Goal: Information Seeking & Learning: Learn about a topic

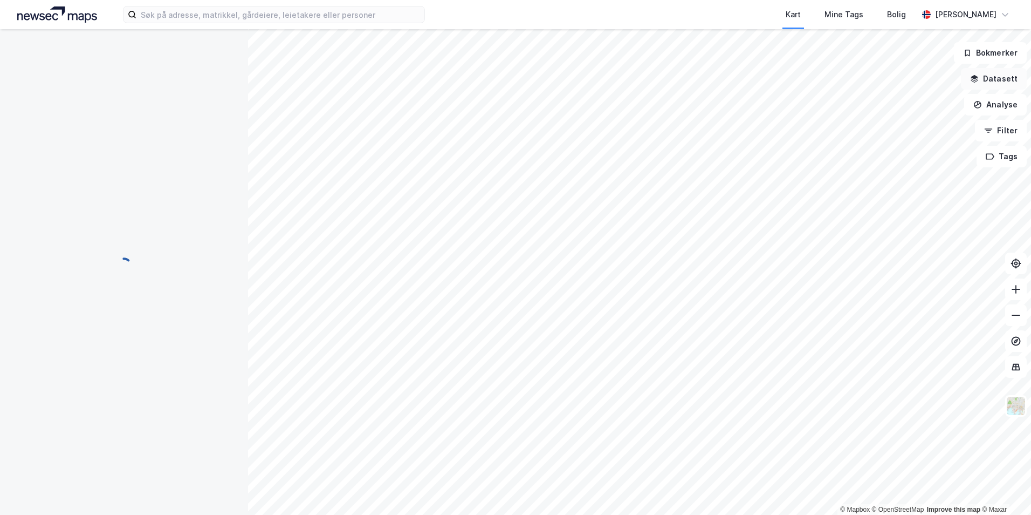
click at [997, 84] on button "Datasett" at bounding box center [994, 79] width 66 height 22
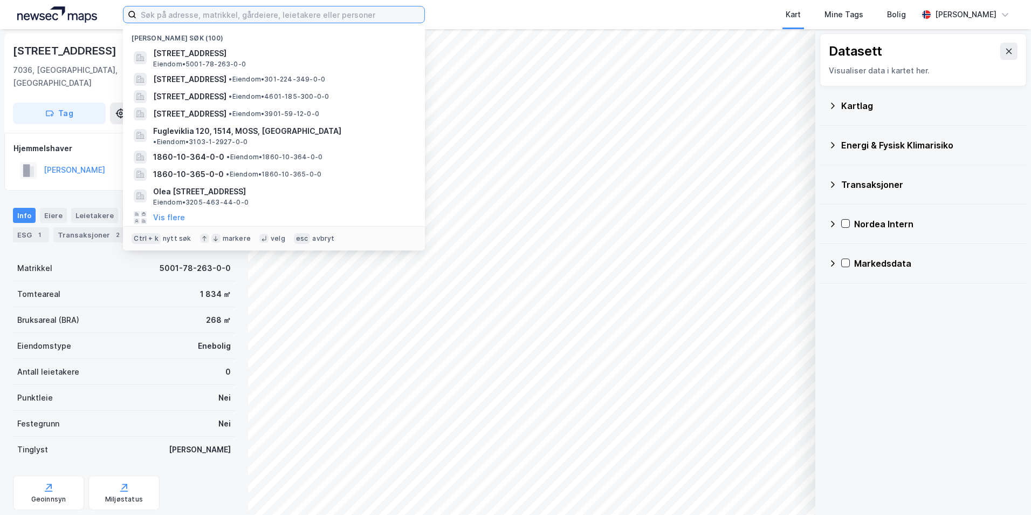
click at [154, 16] on input at bounding box center [280, 14] width 288 height 16
paste input "5001-404/79/0/1"
type input "5001-404/79/0/1"
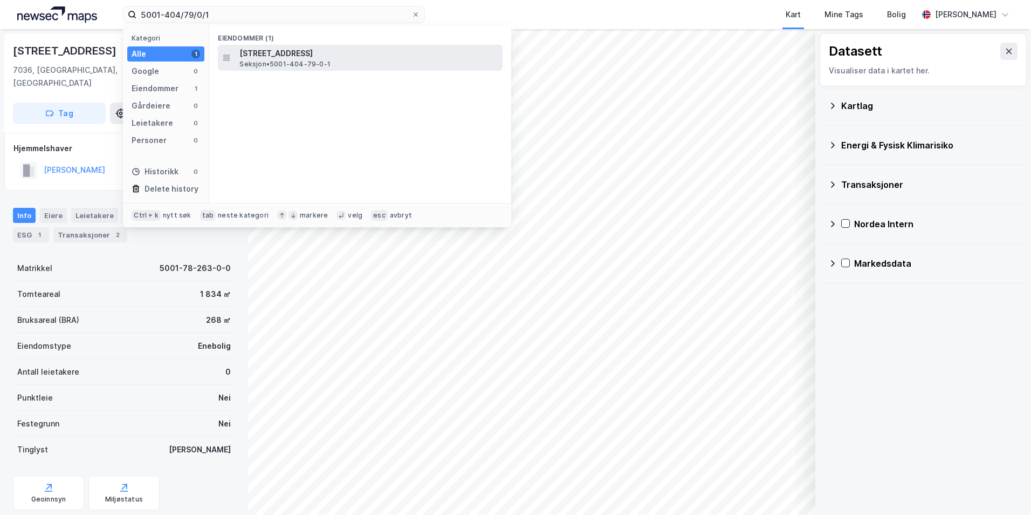
click at [318, 60] on span "Seksjon • 5001-404-79-0-1" at bounding box center [284, 64] width 91 height 9
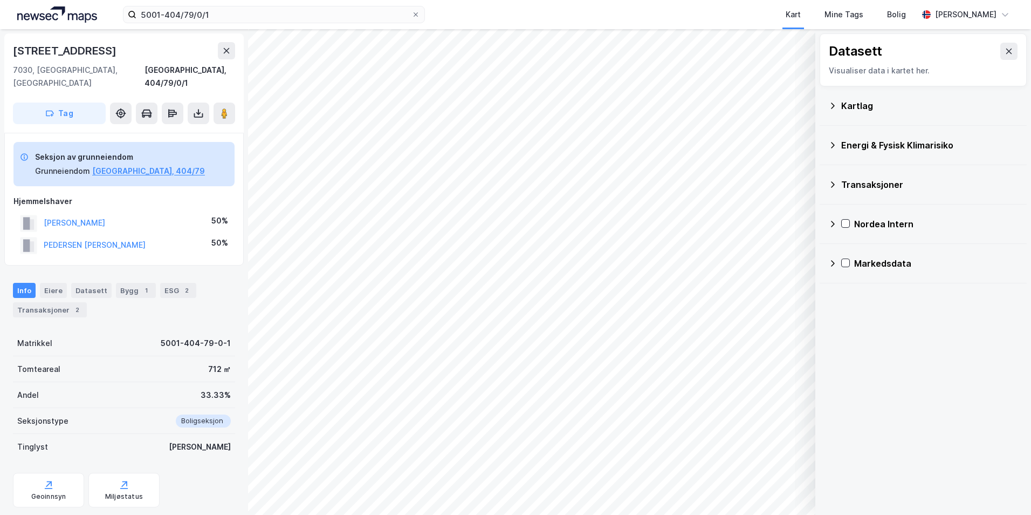
click at [850, 103] on div "Kartlag" at bounding box center [929, 105] width 177 height 13
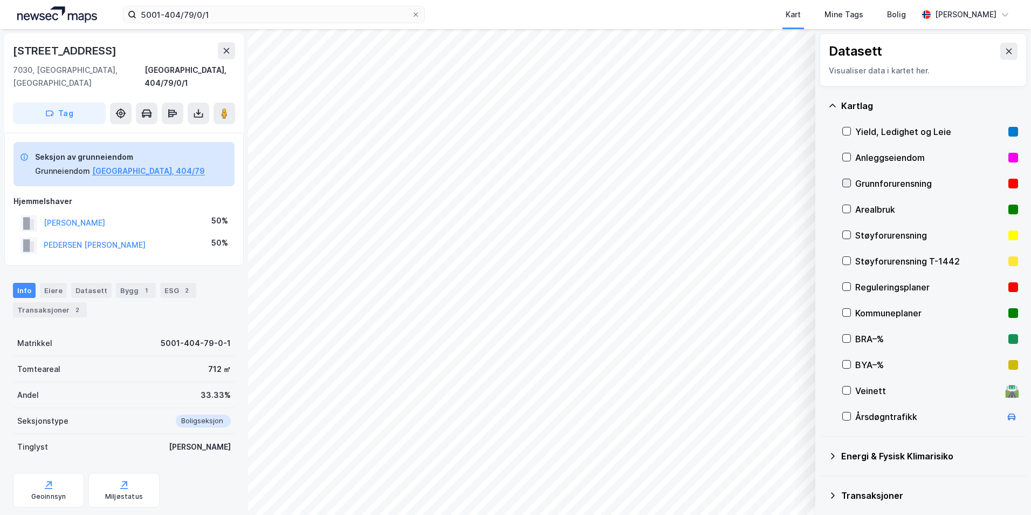
click at [847, 182] on icon at bounding box center [847, 183] width 8 height 8
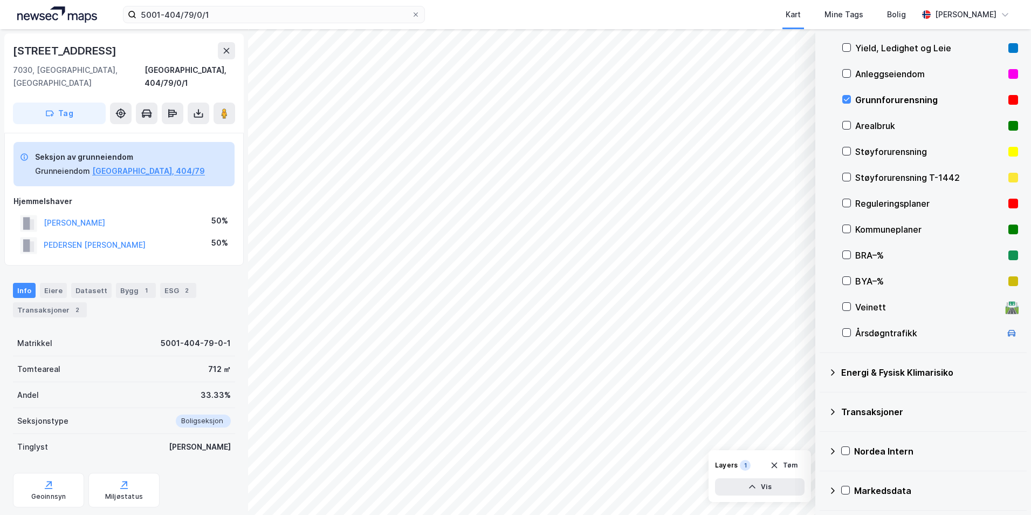
click at [831, 372] on icon at bounding box center [832, 372] width 9 height 9
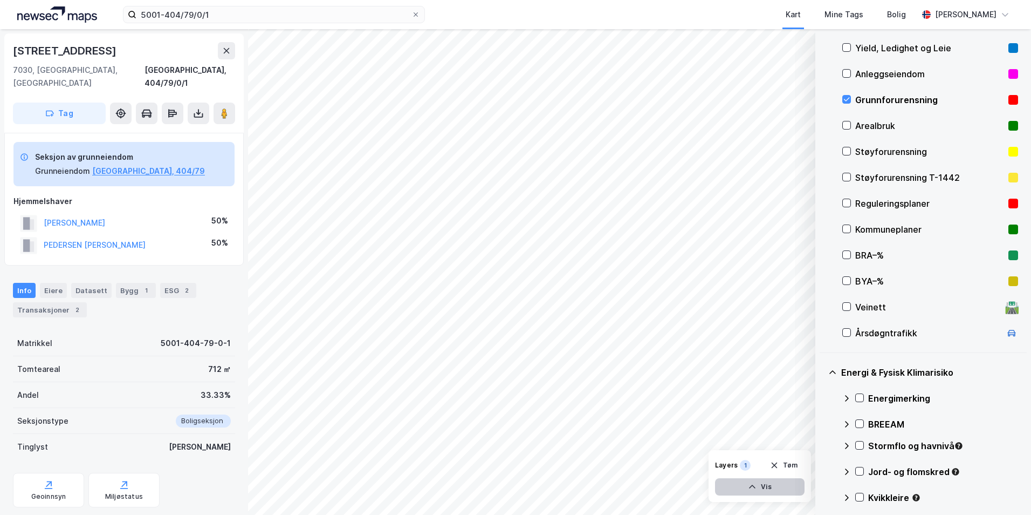
click at [771, 486] on button "Vis" at bounding box center [760, 486] width 90 height 17
click at [793, 463] on icon at bounding box center [794, 463] width 6 height 4
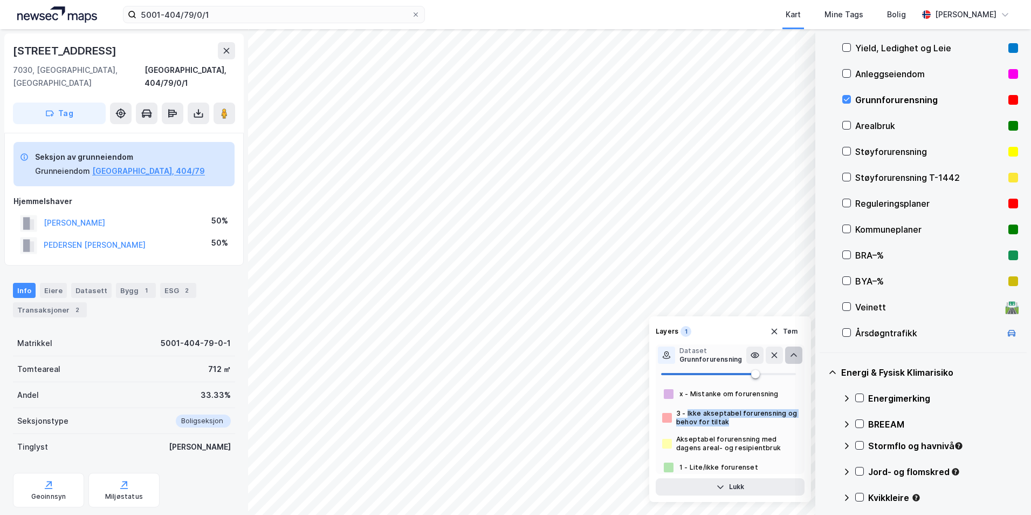
drag, startPoint x: 688, startPoint y: 413, endPoint x: 751, endPoint y: 426, distance: 64.8
click at [751, 426] on div "3 - Ikke akseptabel forurensning og behov for tiltak" at bounding box center [737, 417] width 122 height 17
copy div "Ikke akseptabel forurensning og behov for tiltak"
click at [719, 485] on icon "button" at bounding box center [720, 486] width 9 height 9
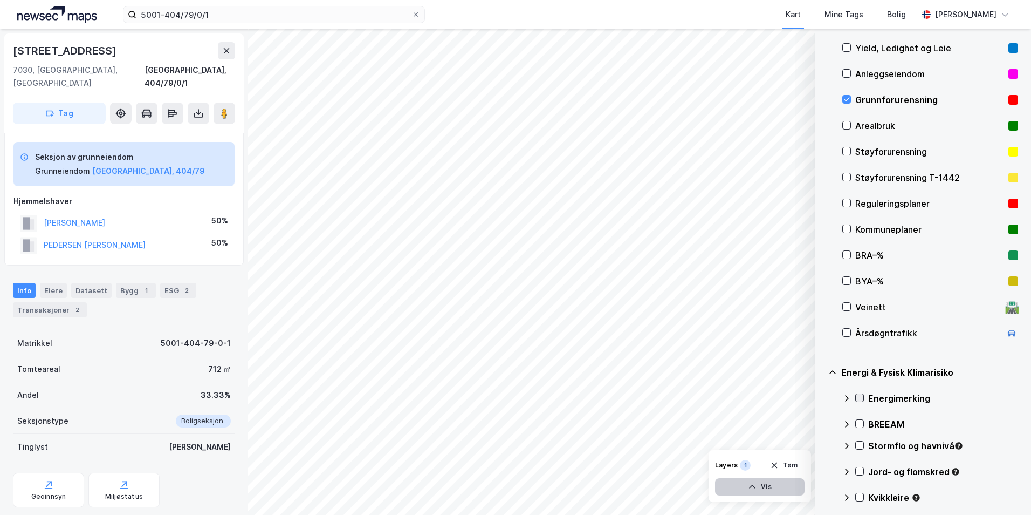
click at [859, 396] on icon at bounding box center [860, 398] width 8 height 8
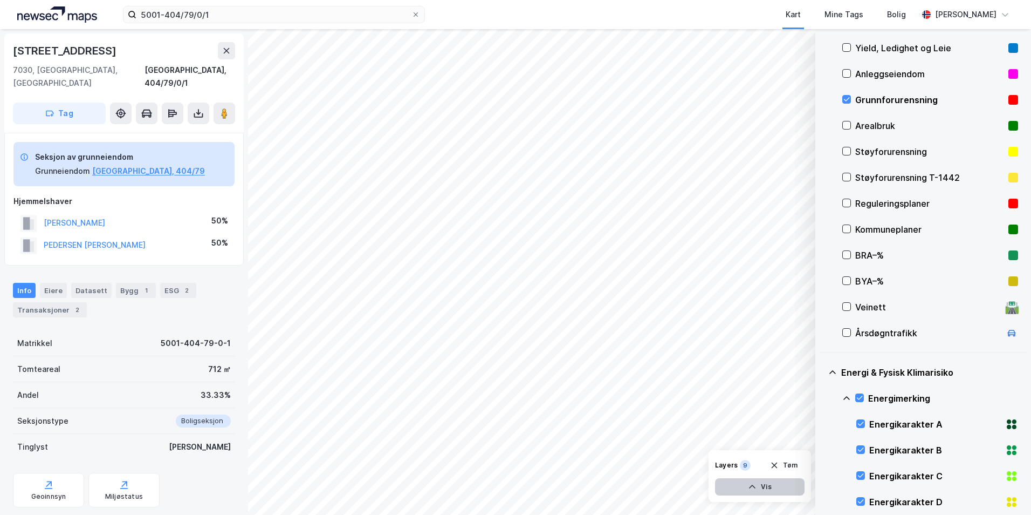
click at [847, 397] on icon at bounding box center [846, 398] width 9 height 9
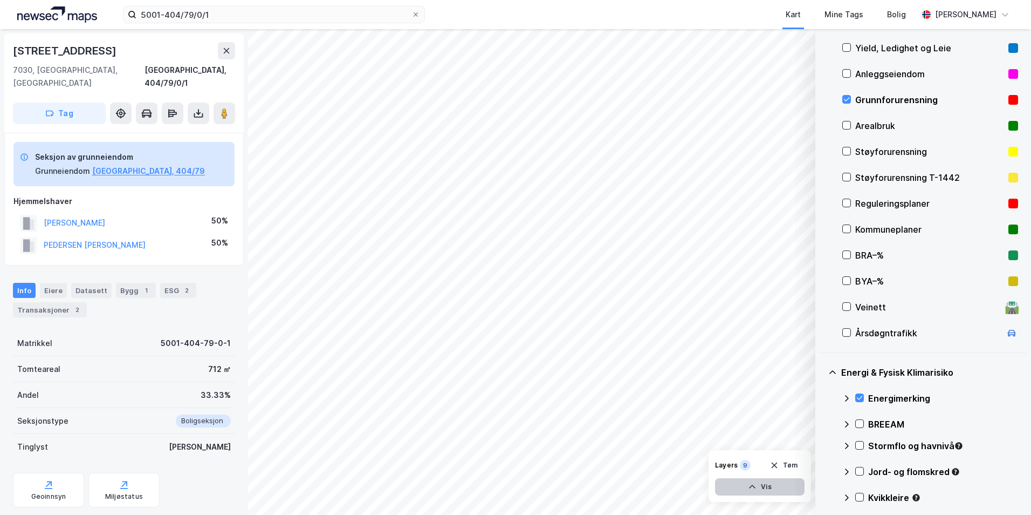
drag, startPoint x: 862, startPoint y: 446, endPoint x: 849, endPoint y: 444, distance: 12.5
click at [861, 446] on icon at bounding box center [860, 445] width 8 height 8
click at [847, 446] on icon at bounding box center [846, 445] width 9 height 9
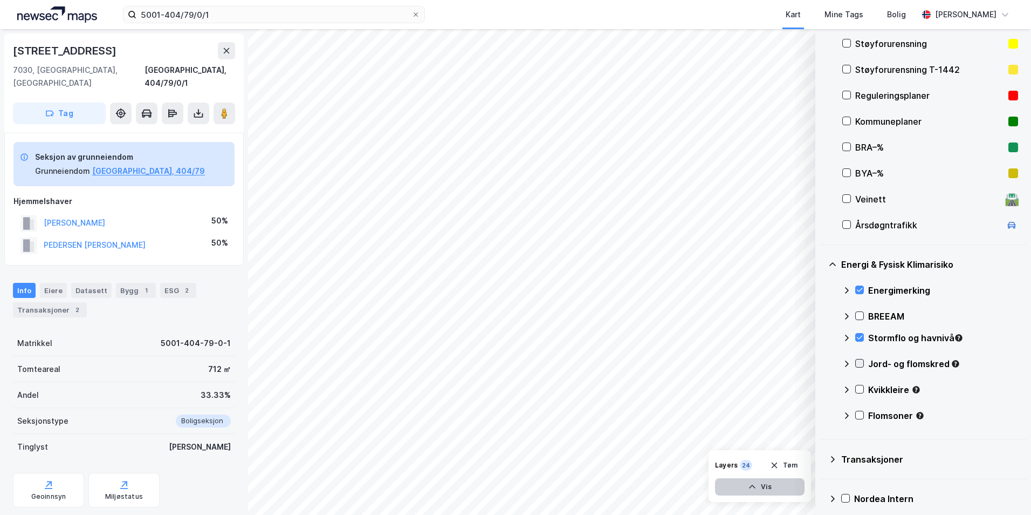
click at [863, 364] on div at bounding box center [859, 363] width 9 height 9
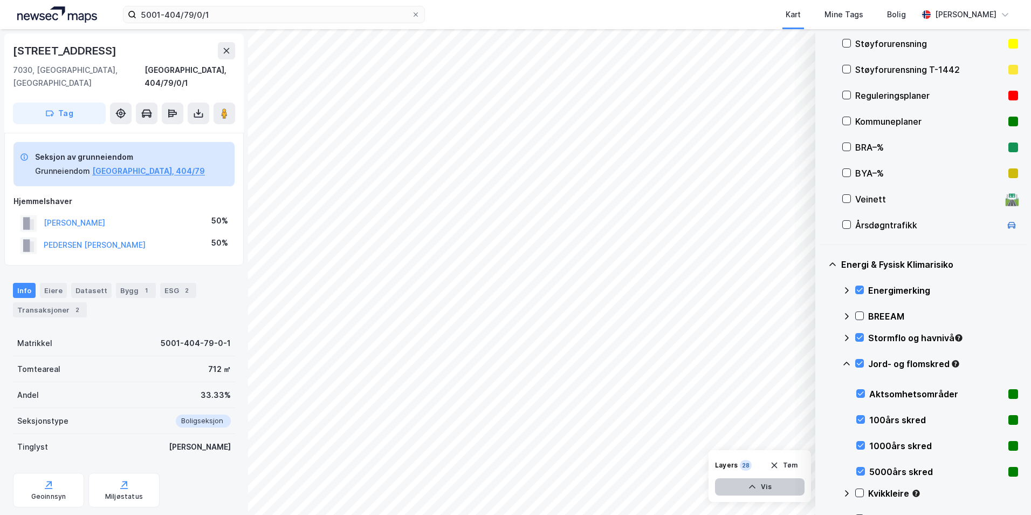
click at [846, 364] on icon at bounding box center [846, 363] width 9 height 9
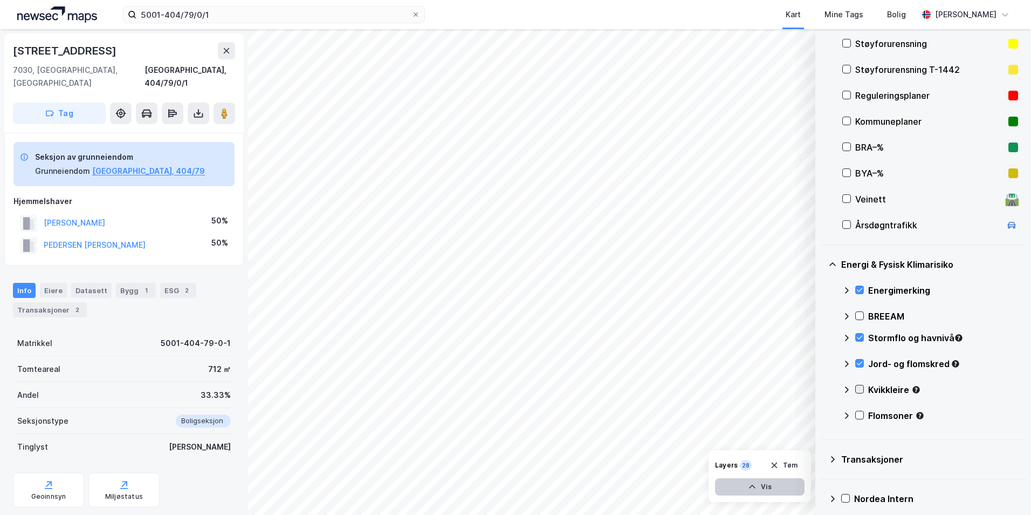
click at [861, 389] on icon at bounding box center [860, 389] width 6 height 4
click at [849, 388] on icon at bounding box center [846, 389] width 9 height 9
click at [861, 413] on icon at bounding box center [860, 415] width 8 height 8
click at [845, 414] on icon at bounding box center [846, 415] width 9 height 9
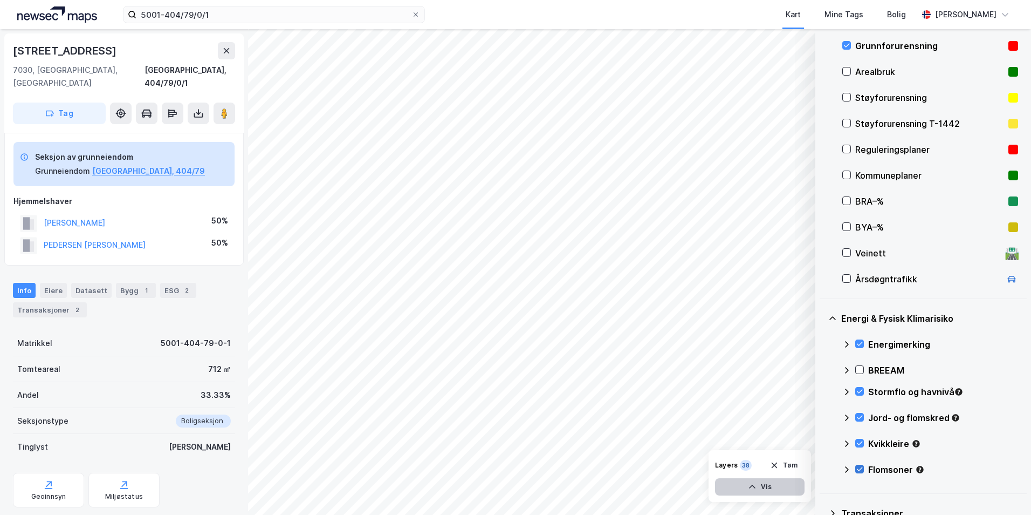
click at [856, 469] on icon at bounding box center [860, 469] width 8 height 8
click at [846, 468] on icon at bounding box center [846, 469] width 9 height 9
